Goal: Task Accomplishment & Management: Manage account settings

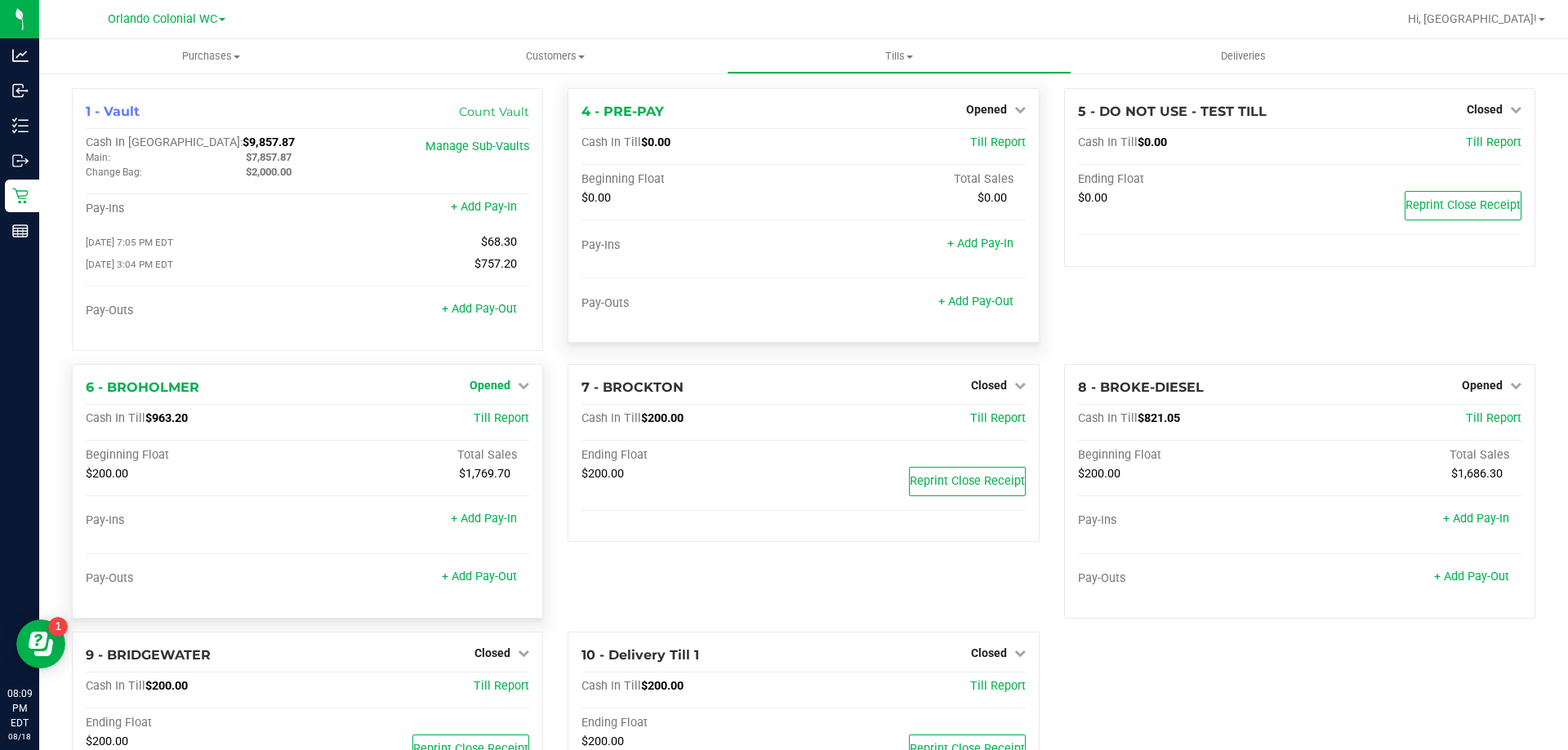
click at [492, 387] on span "Opened" at bounding box center [490, 385] width 41 height 13
click at [508, 420] on link "Close Till" at bounding box center [492, 419] width 44 height 13
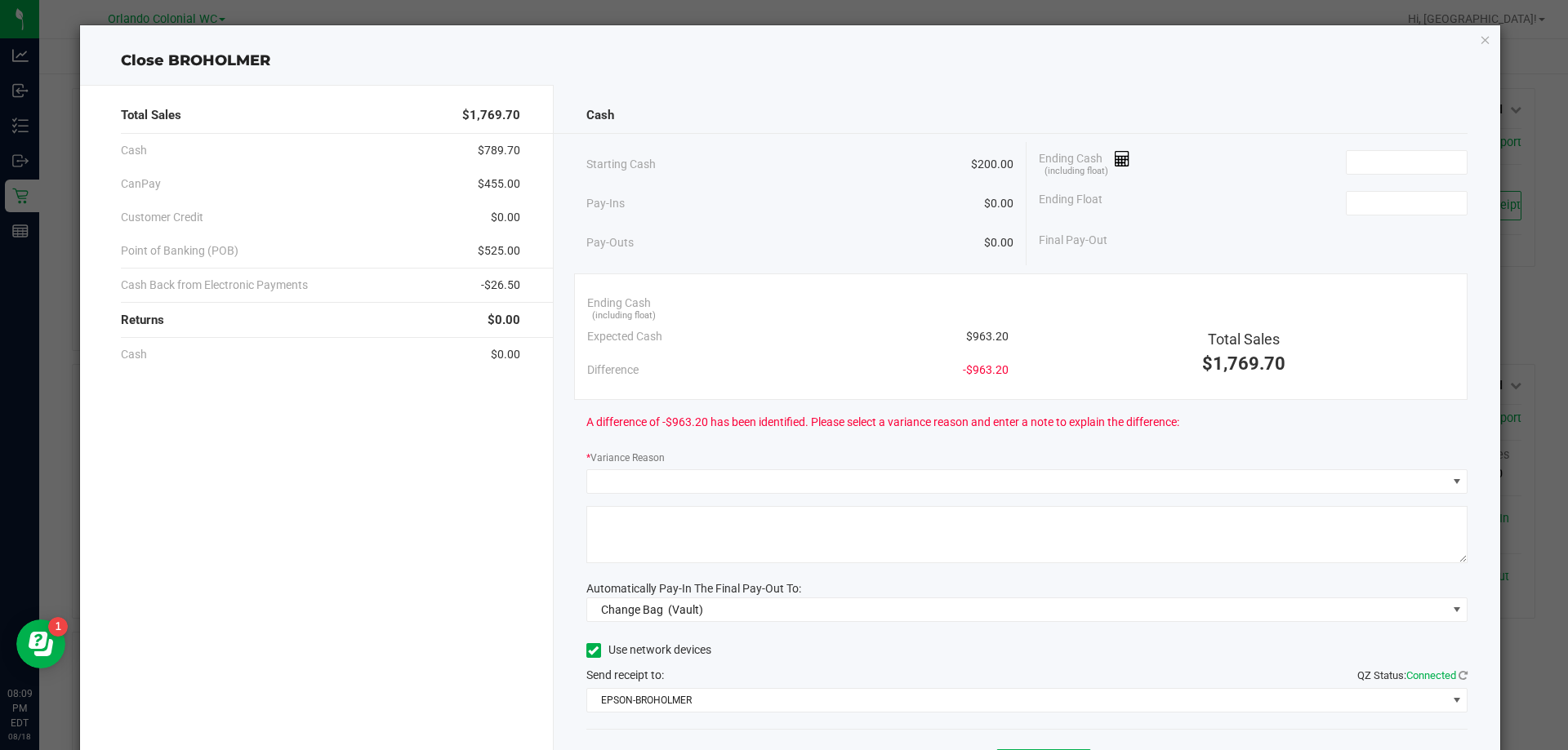
click at [972, 326] on div "Expected Cash $963.20" at bounding box center [798, 337] width 421 height 34
click at [978, 334] on span "$963.20" at bounding box center [988, 336] width 43 height 17
click at [979, 334] on span "$963.20" at bounding box center [988, 336] width 43 height 17
copy span "$963.20"
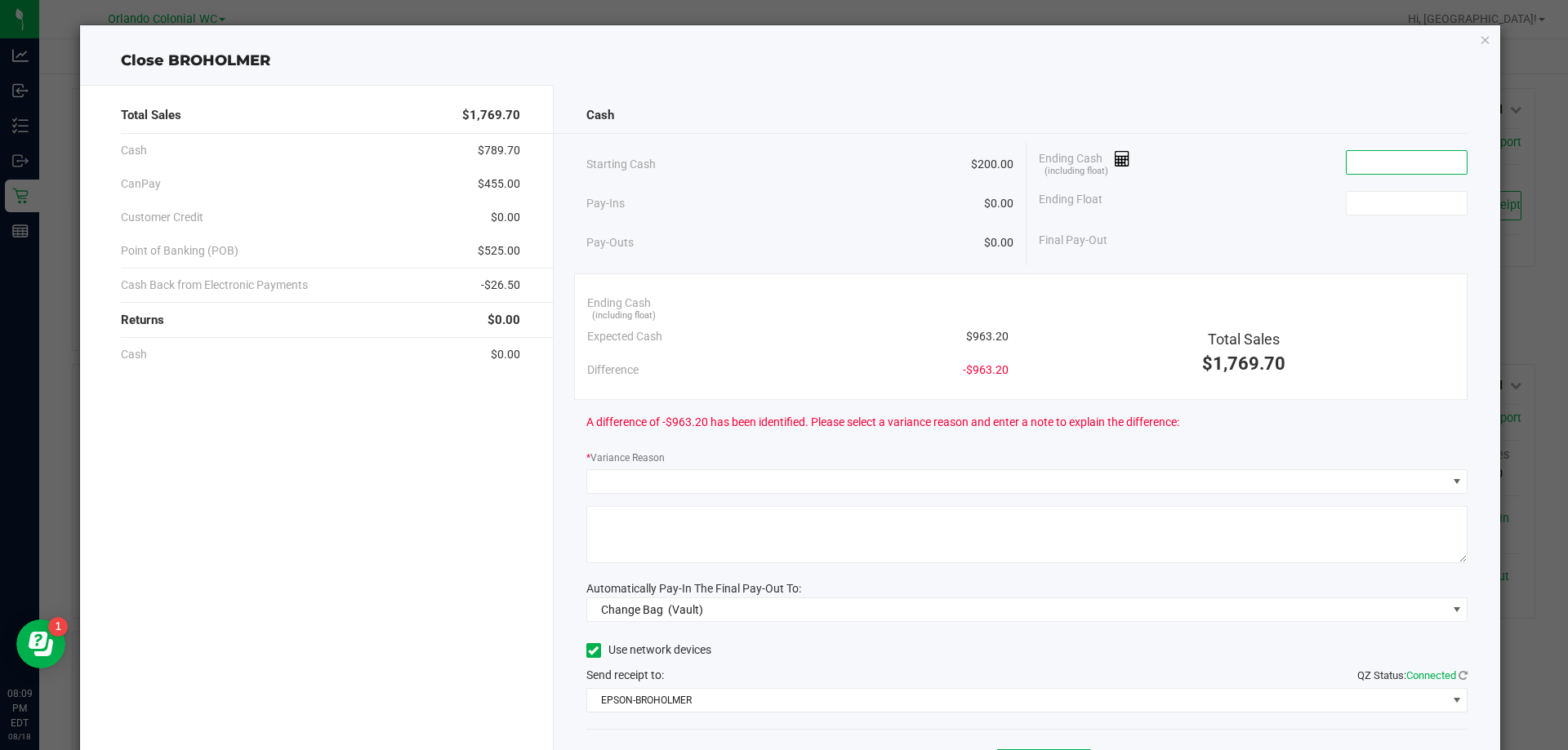
paste input "963.2"
click at [1387, 153] on input at bounding box center [1406, 163] width 120 height 23
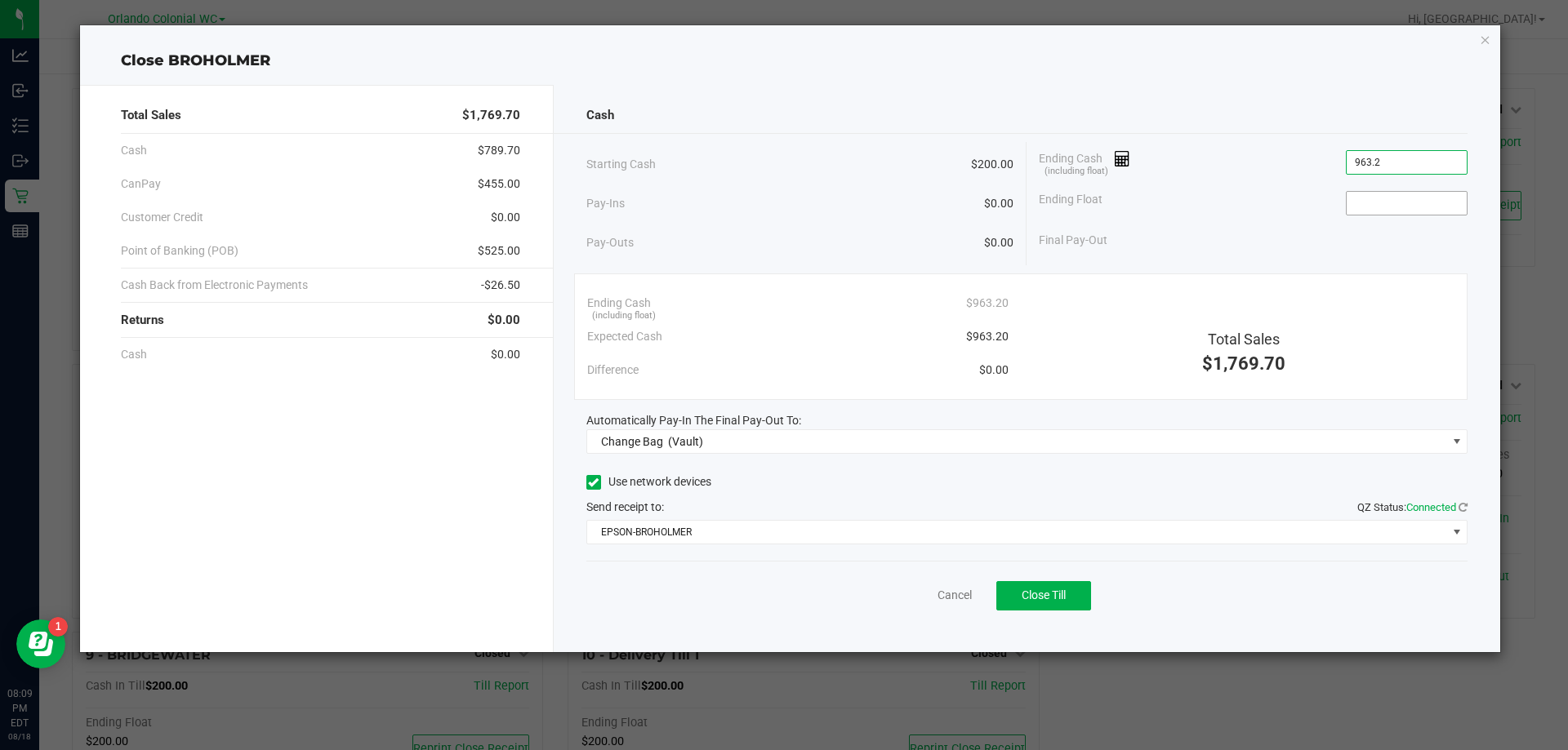
type input "$963.20"
click at [1400, 205] on input at bounding box center [1406, 203] width 120 height 23
type input "$200.00"
drag, startPoint x: 1124, startPoint y: 96, endPoint x: 1101, endPoint y: 92, distance: 23.3
click at [1116, 93] on div "Cash Starting Cash $200.00 Pay-Ins $0.00 Pay-Outs $0.00 Ending Cash (including …" at bounding box center [1028, 369] width 948 height 568
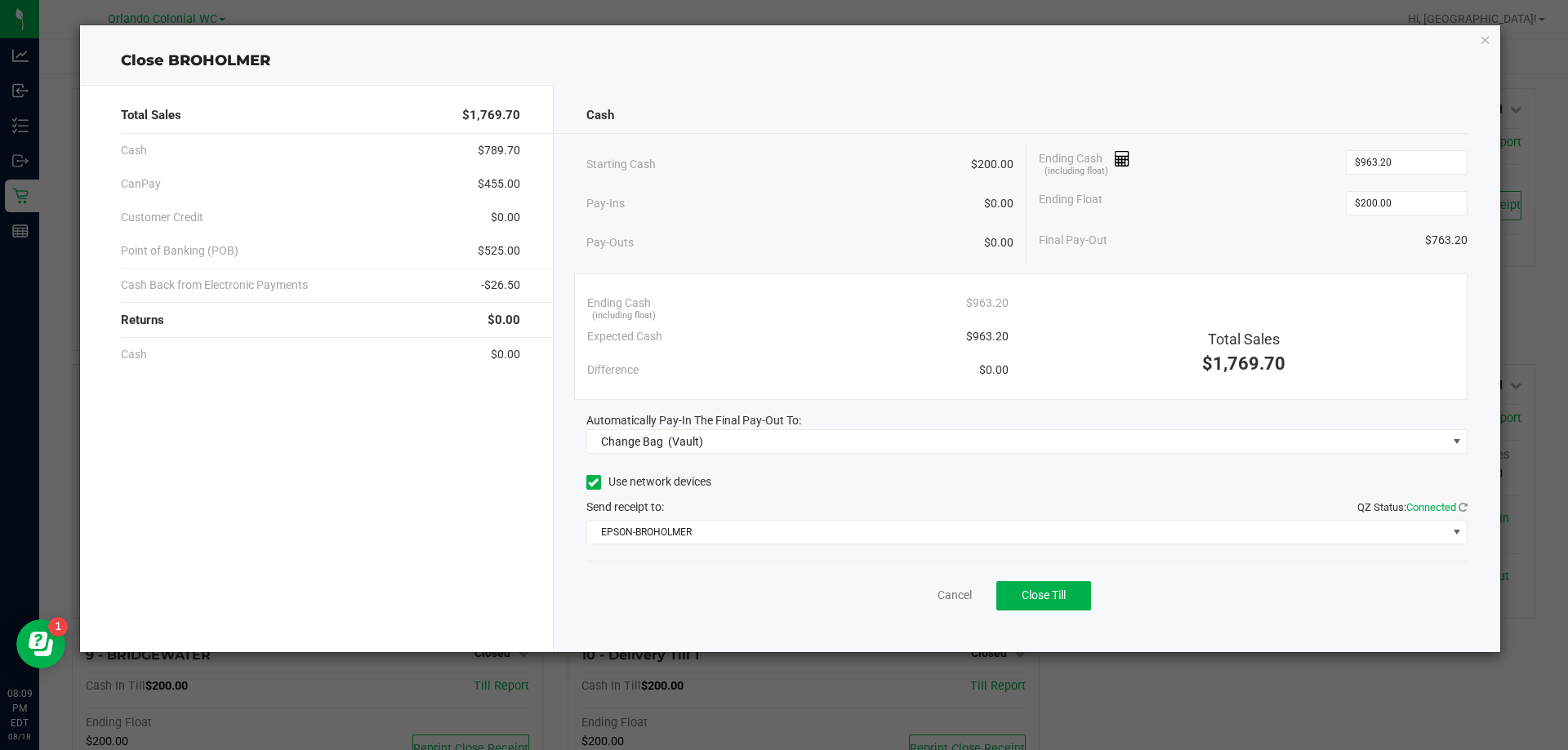
drag, startPoint x: 858, startPoint y: 69, endPoint x: 866, endPoint y: 219, distance: 150.2
click at [858, 70] on div "Close BROHOLMER" at bounding box center [790, 60] width 1421 height 22
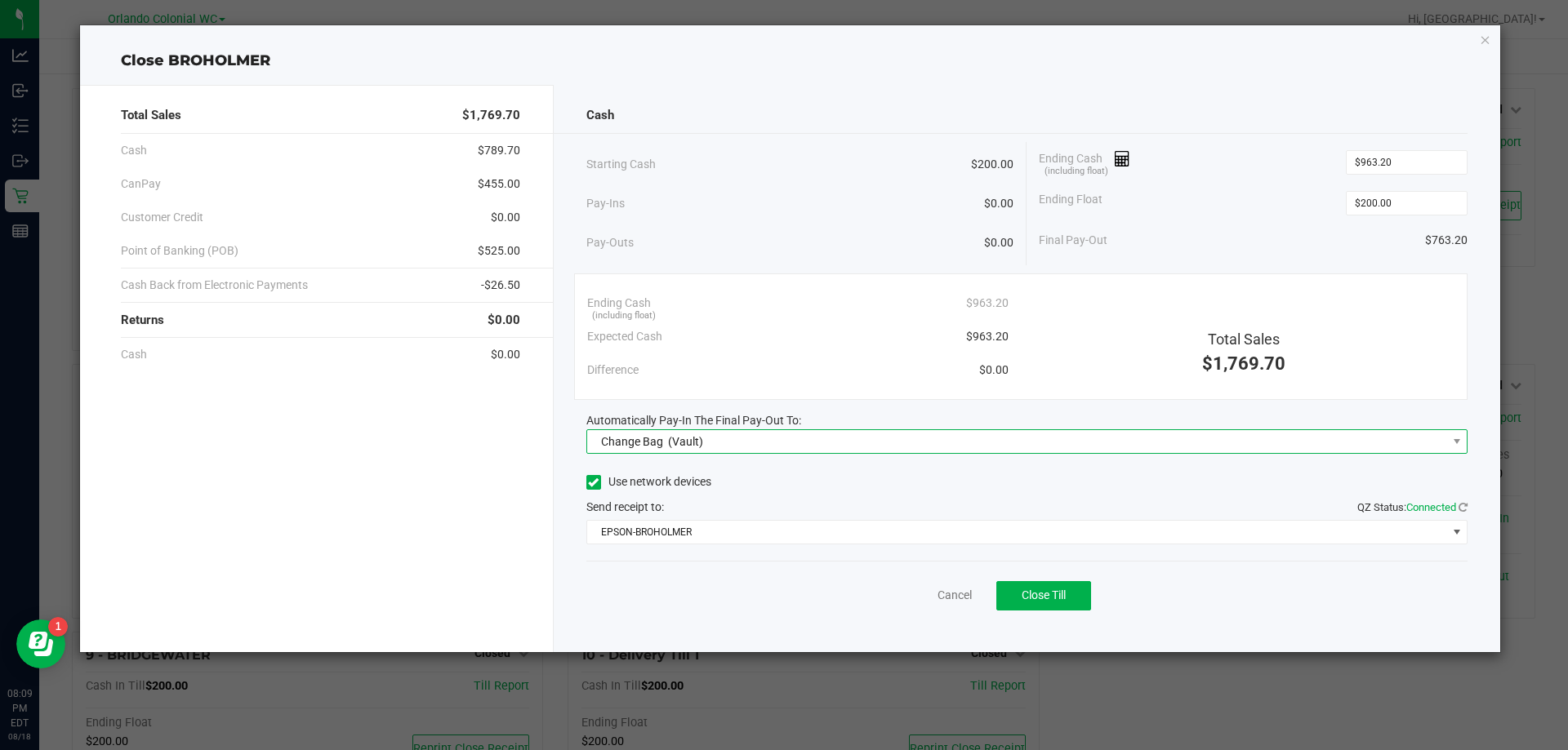
click at [848, 430] on span "Change Bag (Vault)" at bounding box center [1017, 442] width 860 height 23
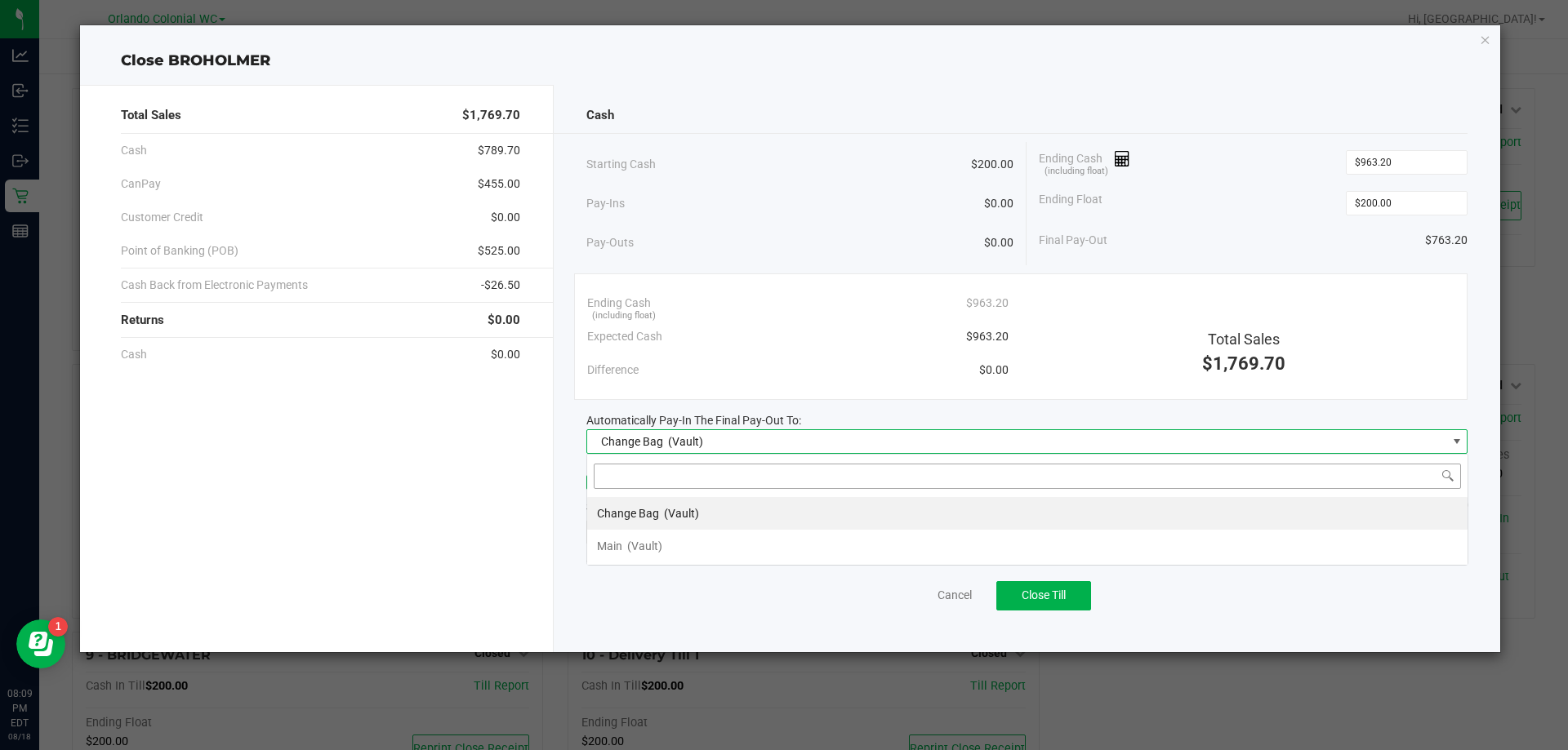
scroll to position [25, 881]
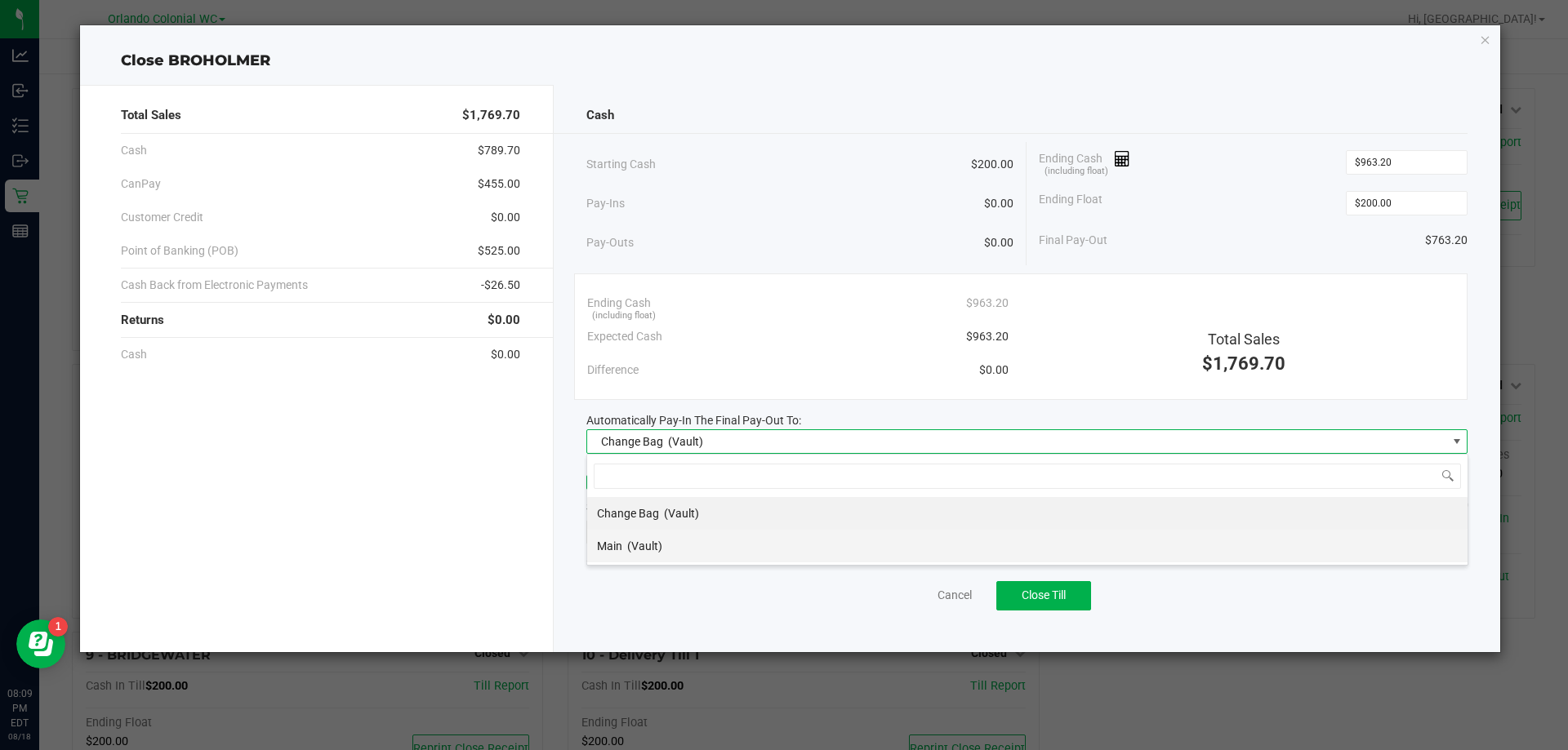
click at [745, 541] on li "Main (Vault)" at bounding box center [1028, 546] width 880 height 33
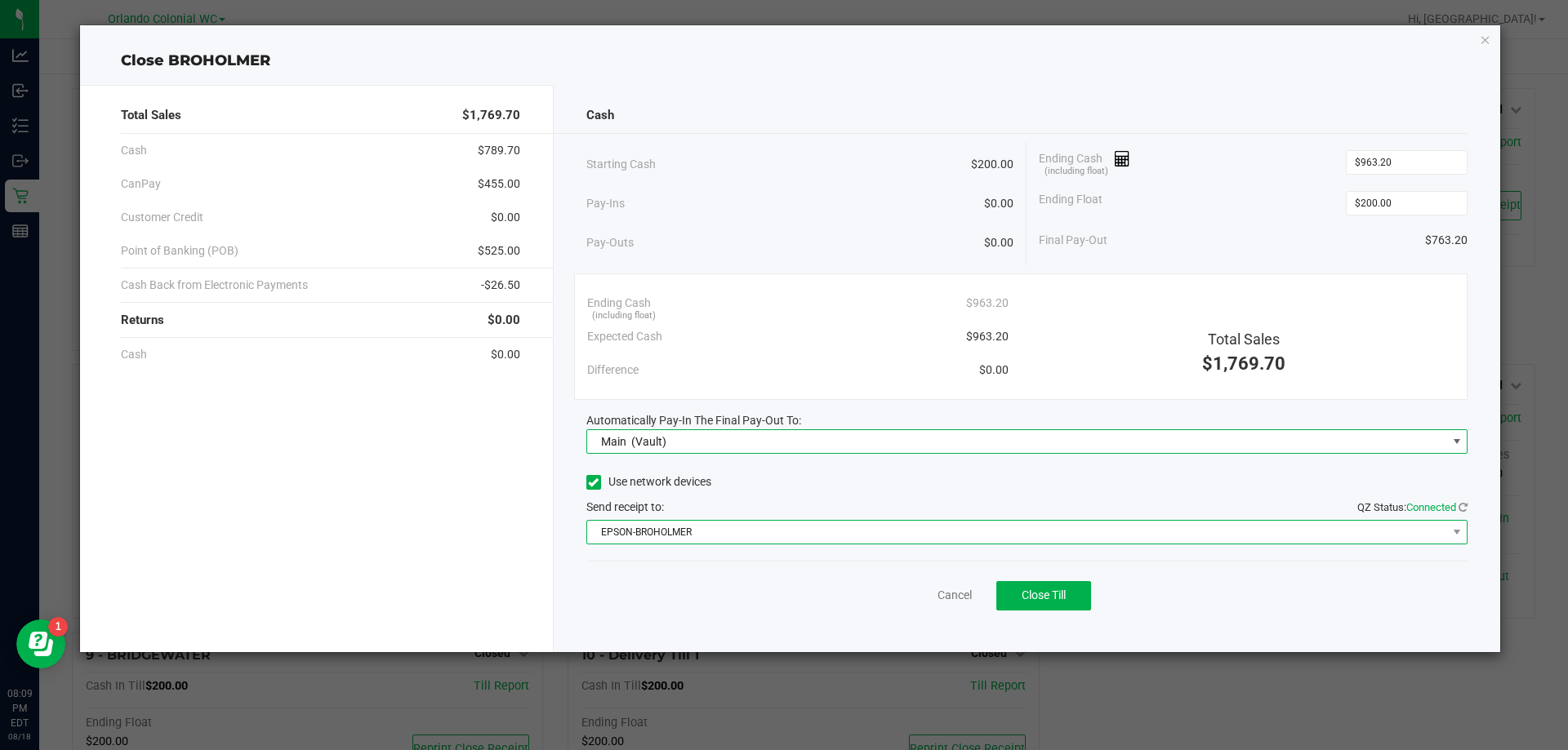
click at [759, 539] on span "EPSON-BROHOLMER" at bounding box center [1017, 532] width 860 height 23
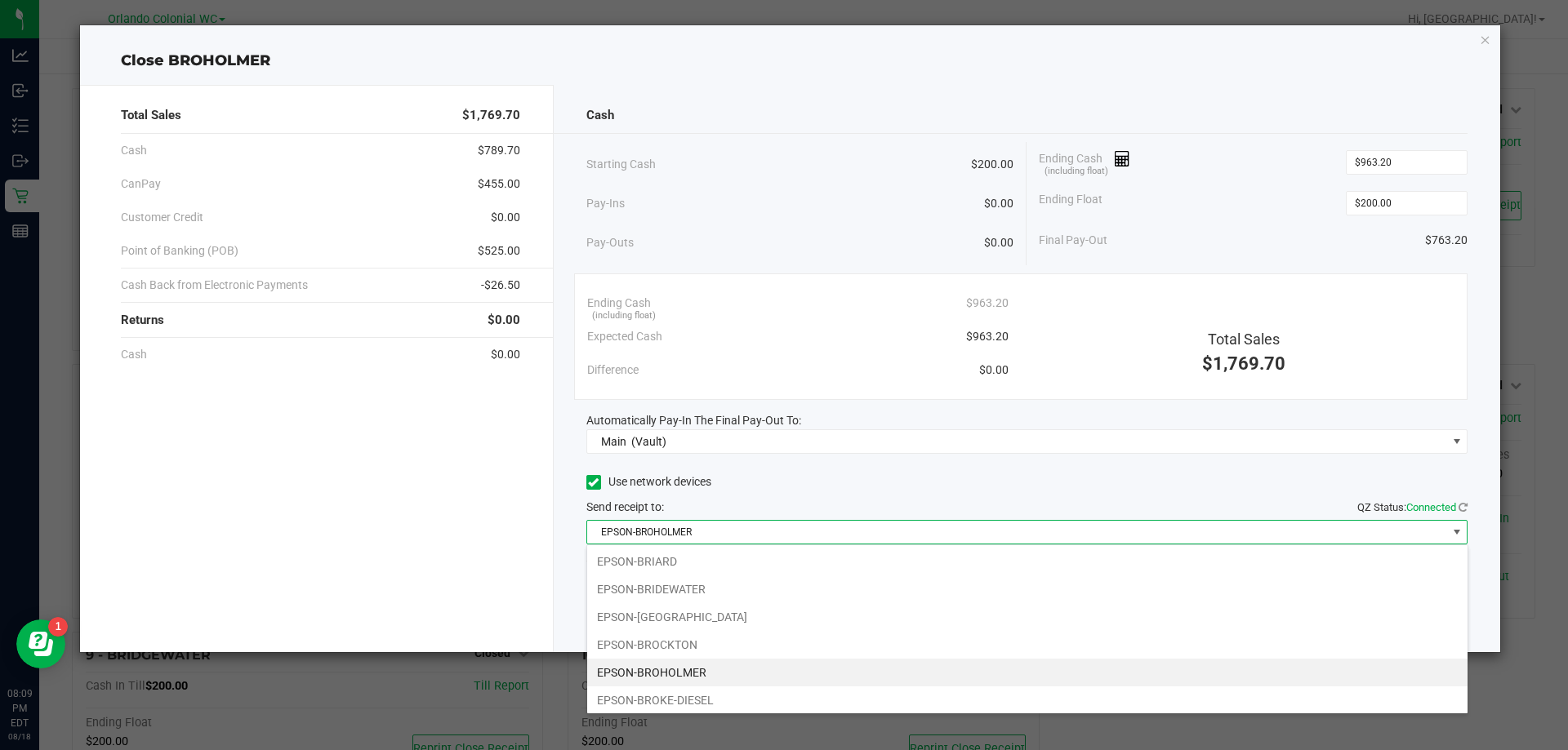
click at [738, 667] on li "EPSON-BROHOLMER" at bounding box center [1028, 672] width 880 height 28
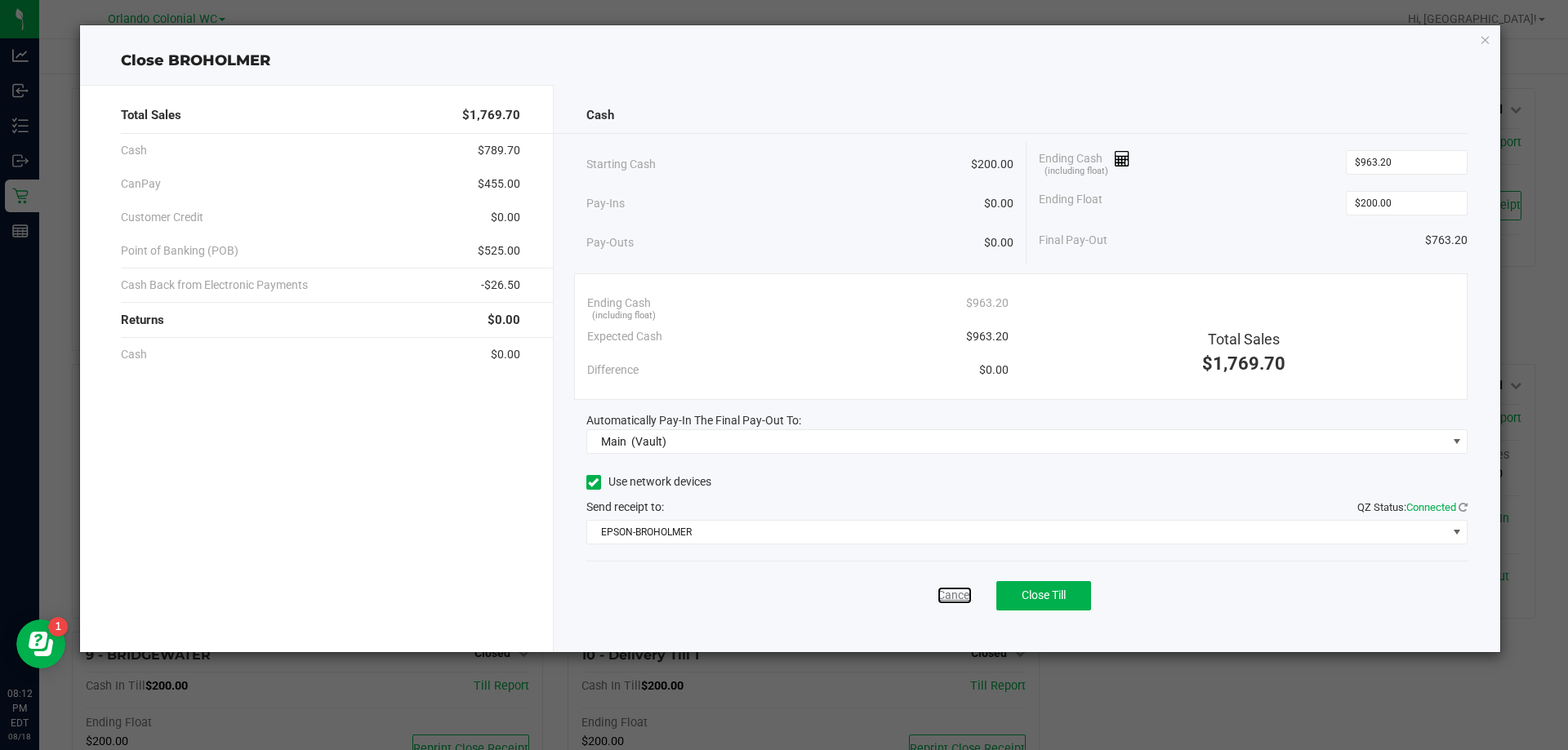
drag, startPoint x: 957, startPoint y: 602, endPoint x: 934, endPoint y: 538, distance: 68.0
click at [957, 602] on link "Cancel" at bounding box center [955, 595] width 35 height 17
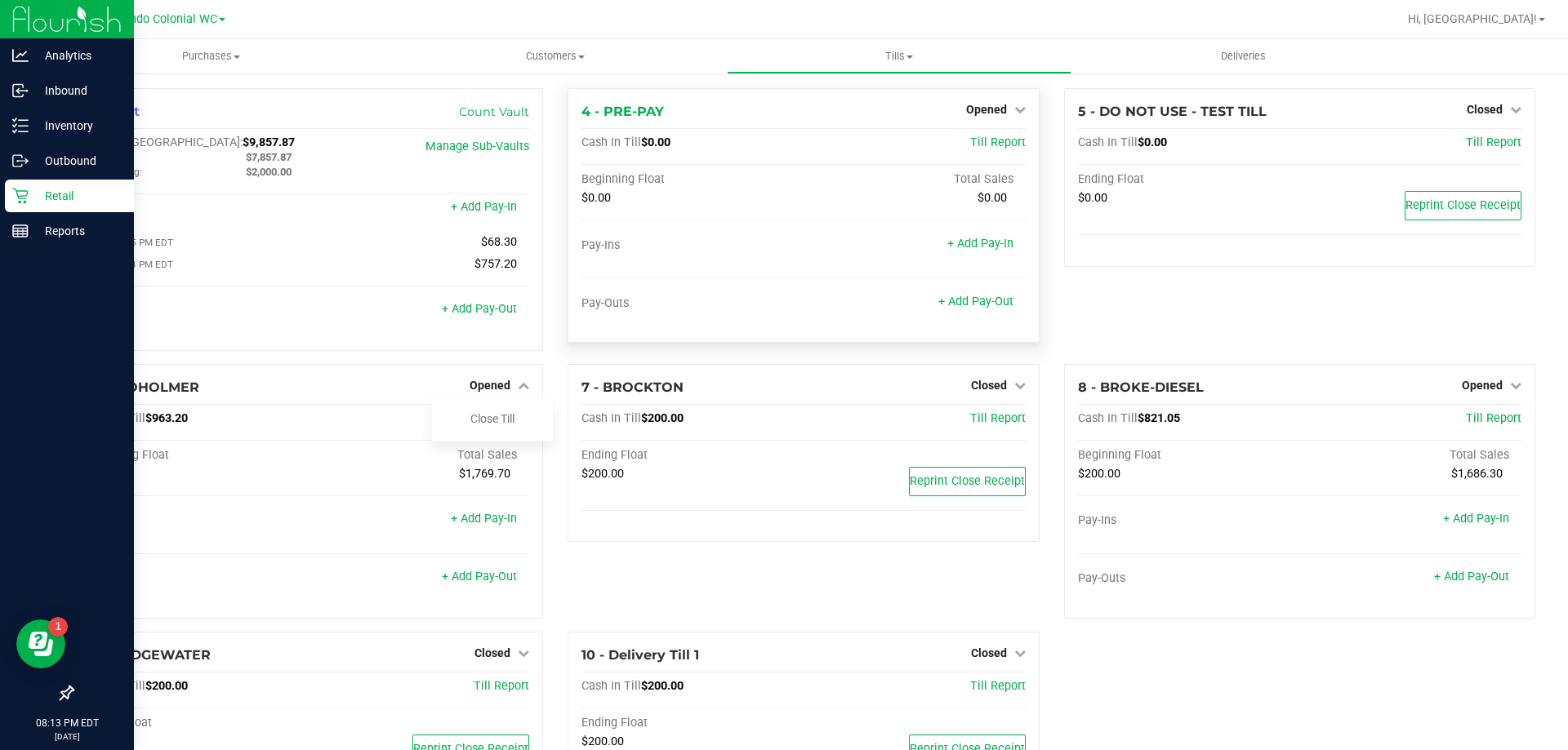
click at [48, 201] on p "Retail" at bounding box center [77, 195] width 98 height 20
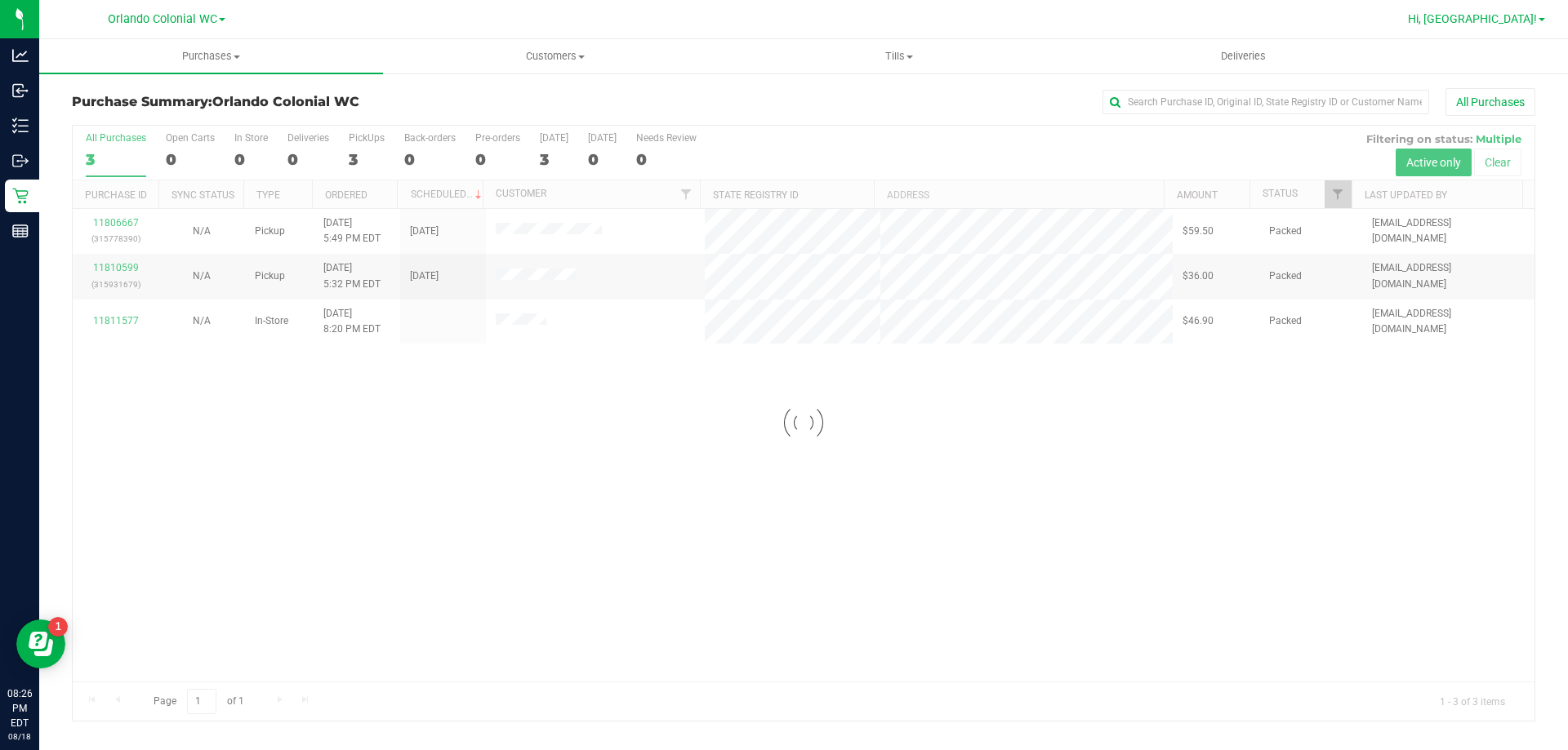
click at [1514, 12] on span "Hi, [GEOGRAPHIC_DATA]!" at bounding box center [1472, 19] width 129 height 13
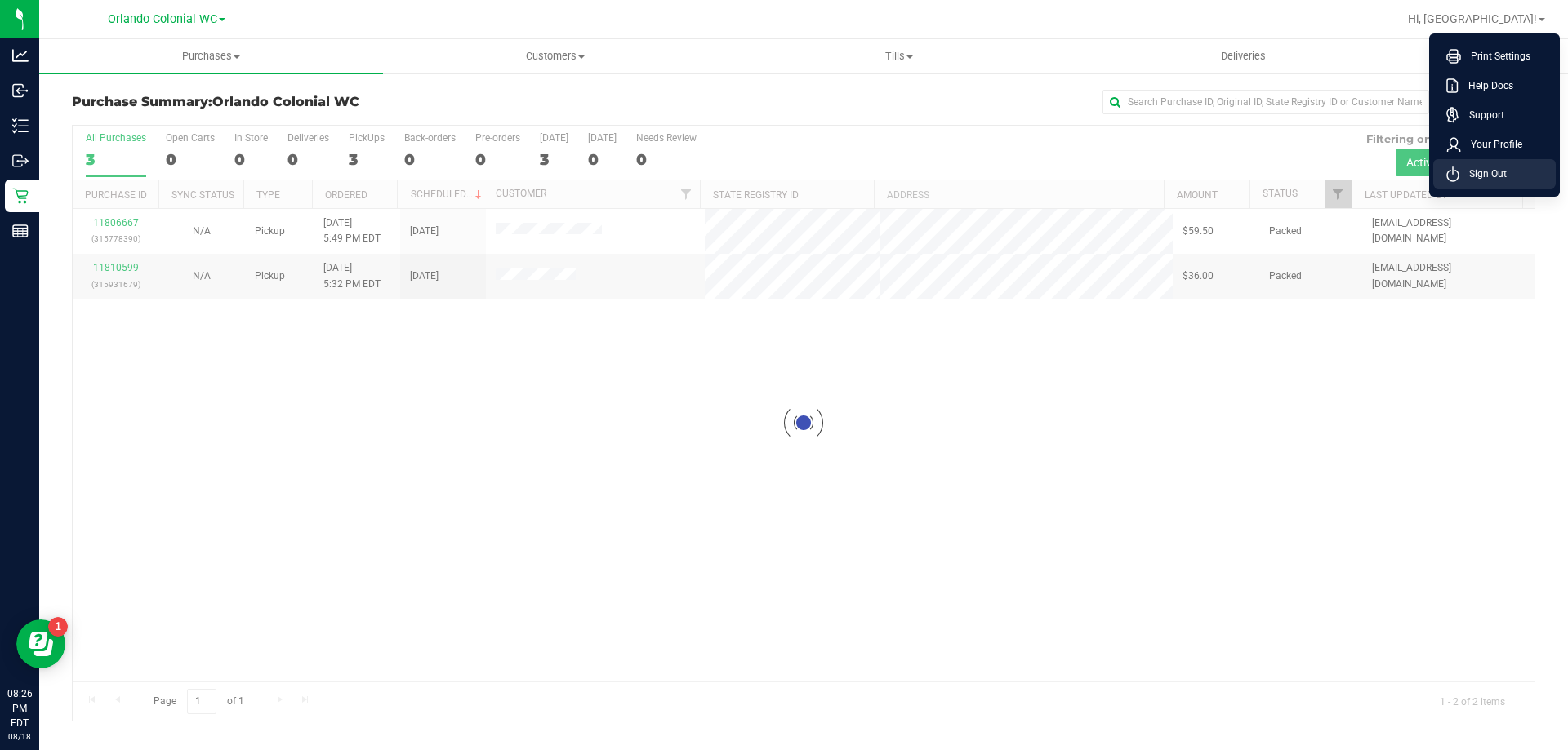
click at [1510, 168] on li "Sign Out" at bounding box center [1494, 173] width 123 height 29
